Goal: Task Accomplishment & Management: Use online tool/utility

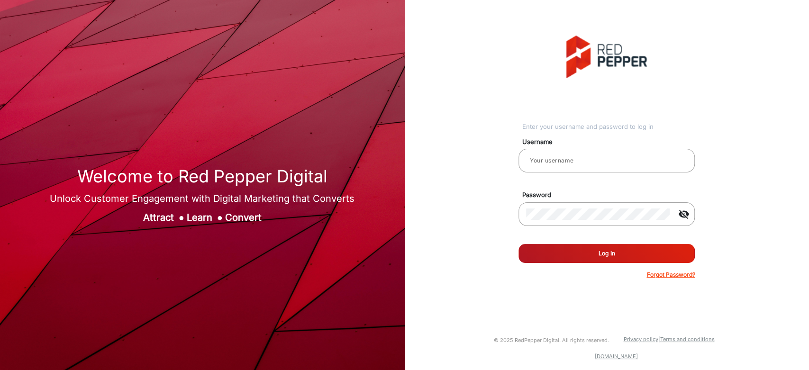
type input "saravanakumar"
click at [638, 256] on button "Log In" at bounding box center [606, 253] width 176 height 19
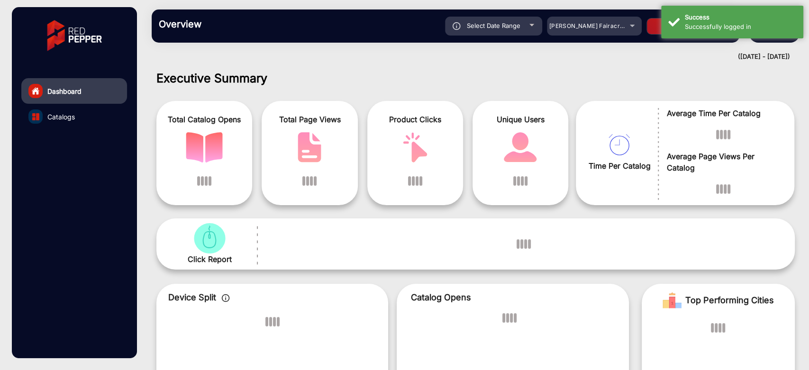
scroll to position [7, 0]
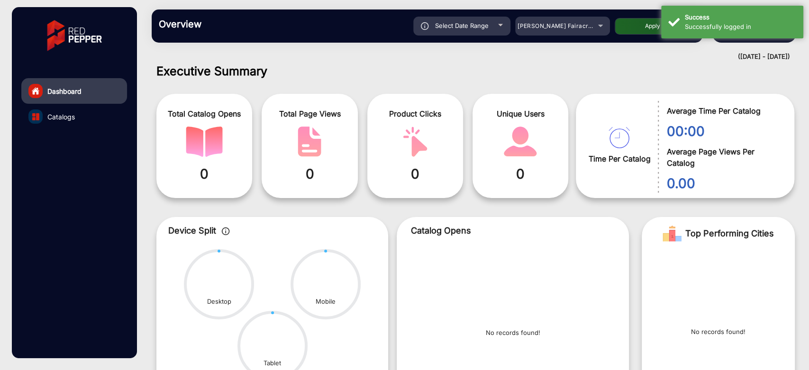
click at [76, 114] on link "Catalogs" at bounding box center [74, 117] width 106 height 26
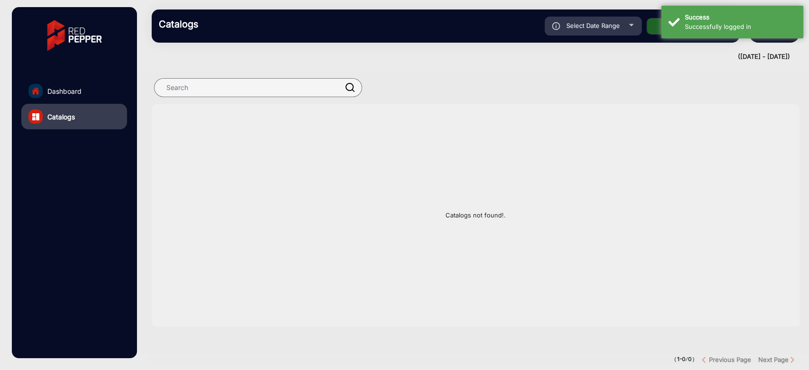
click at [95, 89] on link "Dashboard" at bounding box center [74, 91] width 106 height 26
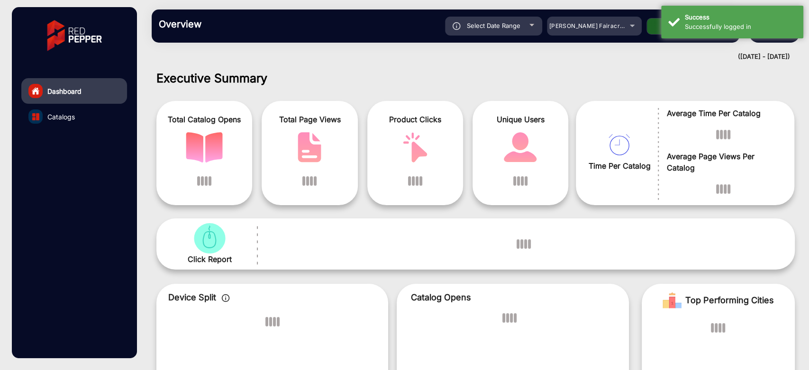
scroll to position [7, 0]
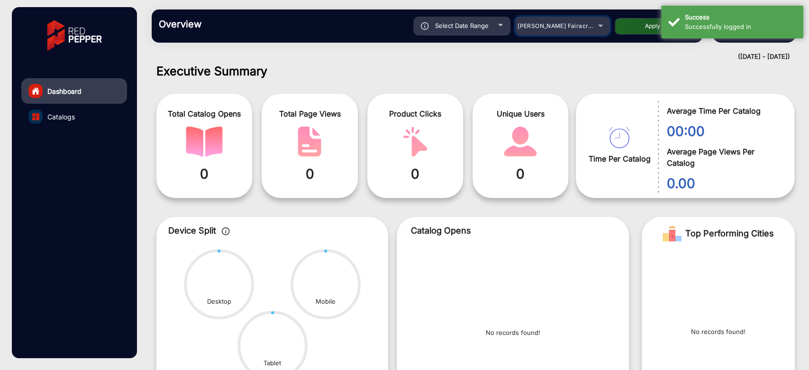
click at [571, 20] on div "Adams Fairacre Farms" at bounding box center [556, 25] width 76 height 11
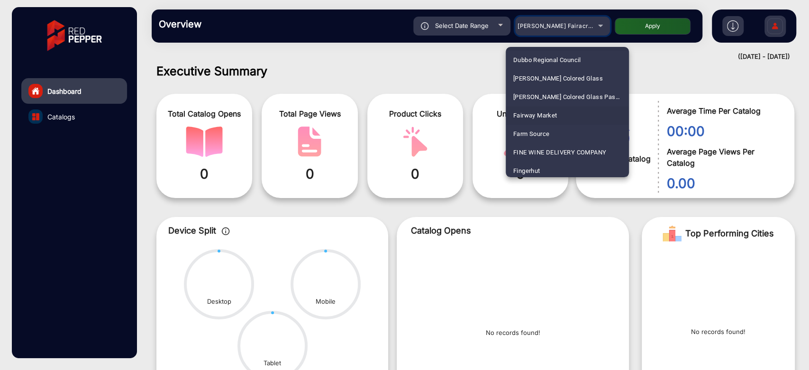
scroll to position [1125, 0]
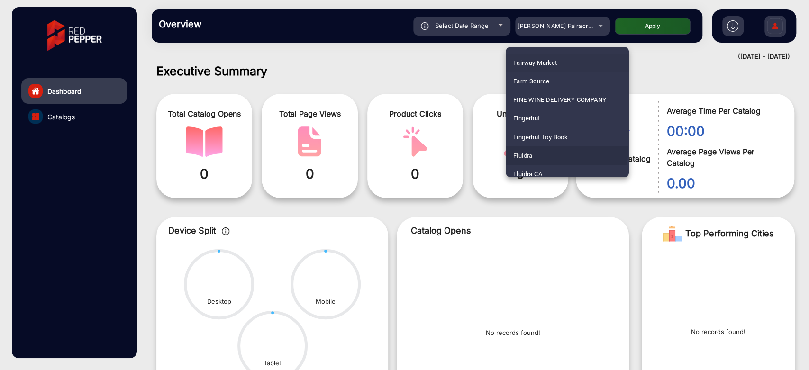
click at [547, 150] on mat-option "Fluidra" at bounding box center [567, 155] width 123 height 18
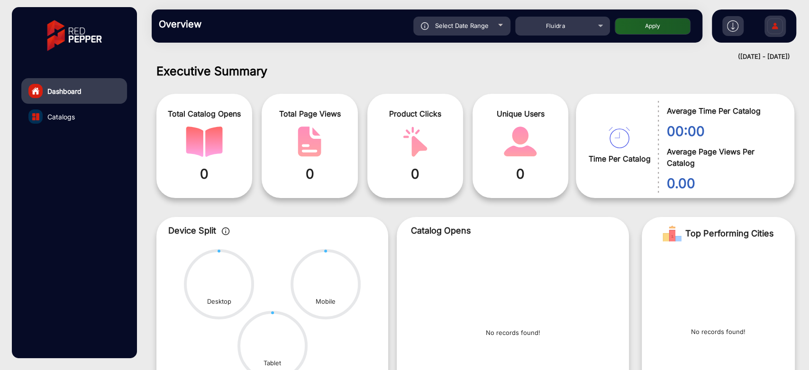
click at [633, 29] on button "Apply" at bounding box center [653, 26] width 76 height 17
type input "[DATE]"
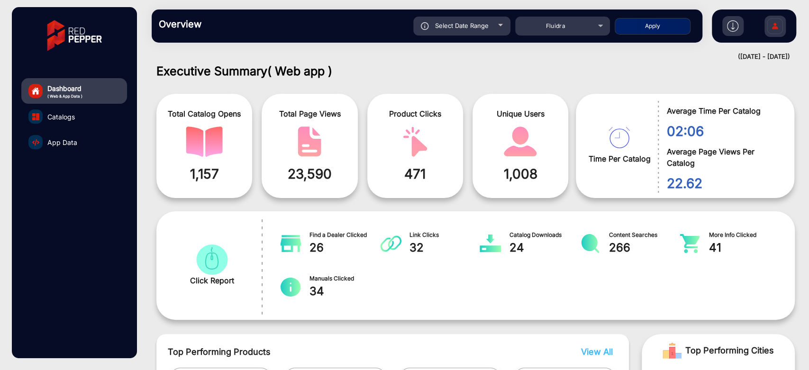
click at [71, 146] on span "App Data" at bounding box center [62, 142] width 30 height 10
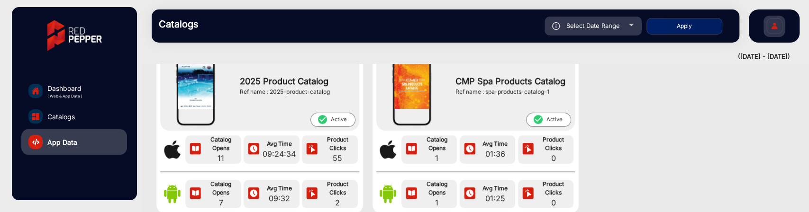
scroll to position [263, 0]
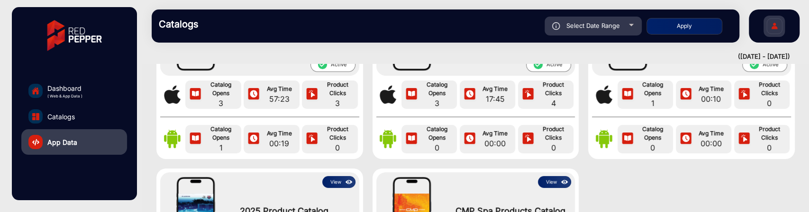
scroll to position [158, 0]
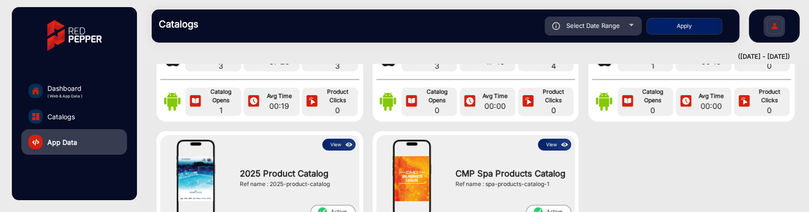
click at [341, 144] on button "View" at bounding box center [338, 145] width 33 height 12
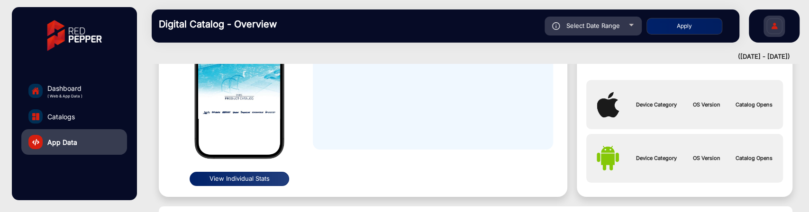
scroll to position [7, 0]
